Goal: Manage account settings

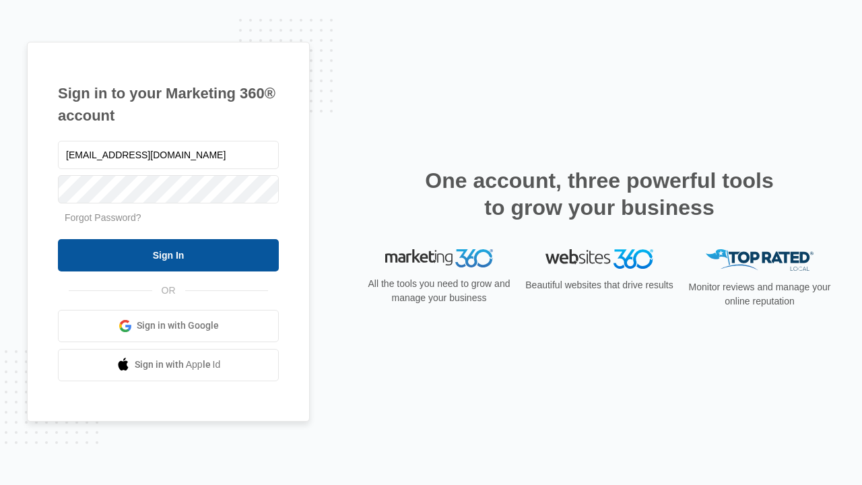
click at [168, 255] on input "Sign In" at bounding box center [168, 255] width 221 height 32
